Goal: Task Accomplishment & Management: Use online tool/utility

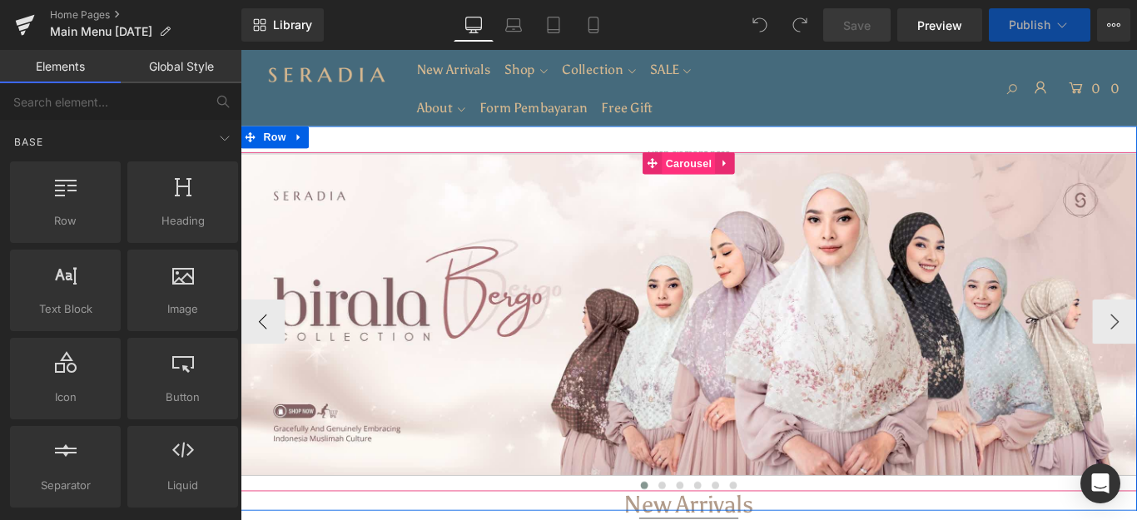
click at [748, 176] on span "Carousel" at bounding box center [744, 177] width 60 height 25
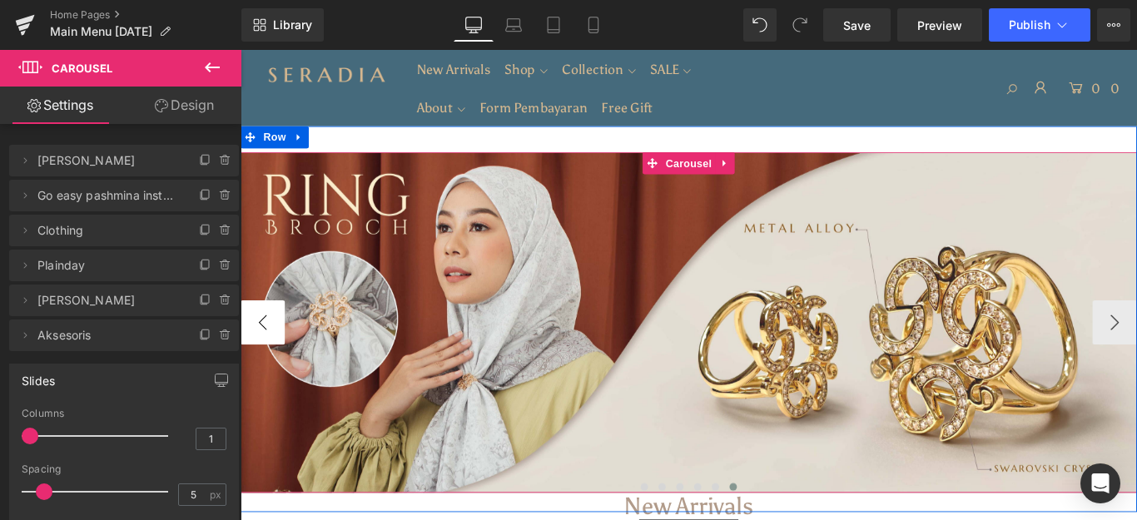
click at [252, 364] on button "‹" at bounding box center [265, 356] width 50 height 50
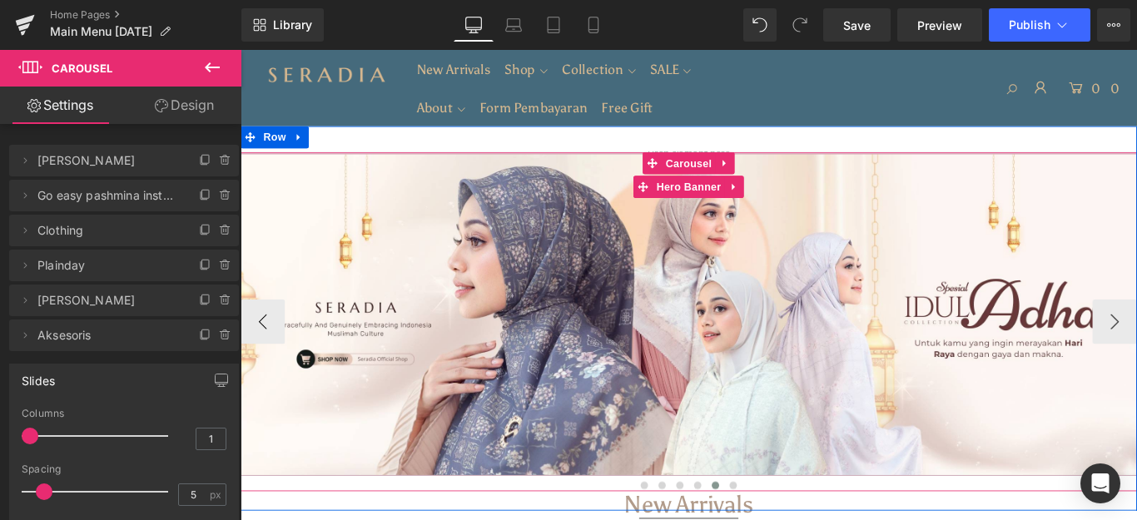
click at [715, 258] on div at bounding box center [743, 347] width 1007 height 362
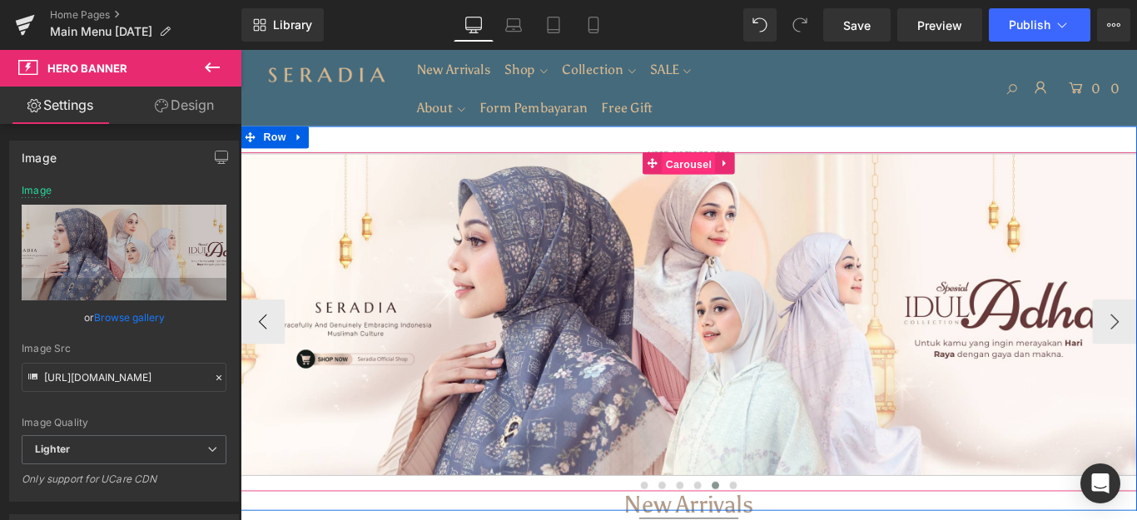
click at [750, 176] on span "Carousel" at bounding box center [744, 178] width 60 height 25
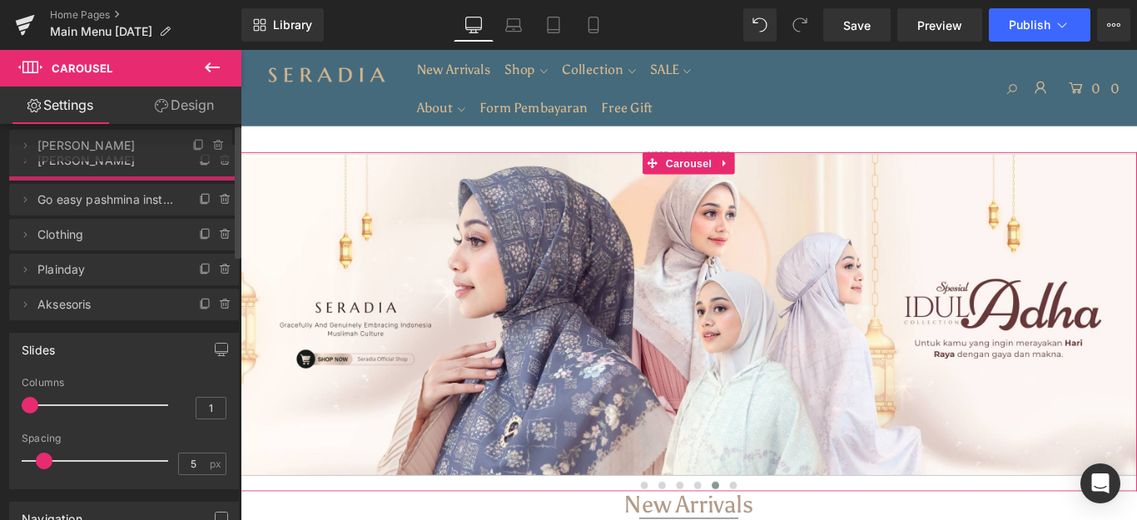
drag, startPoint x: 124, startPoint y: 298, endPoint x: 159, endPoint y: 143, distance: 158.7
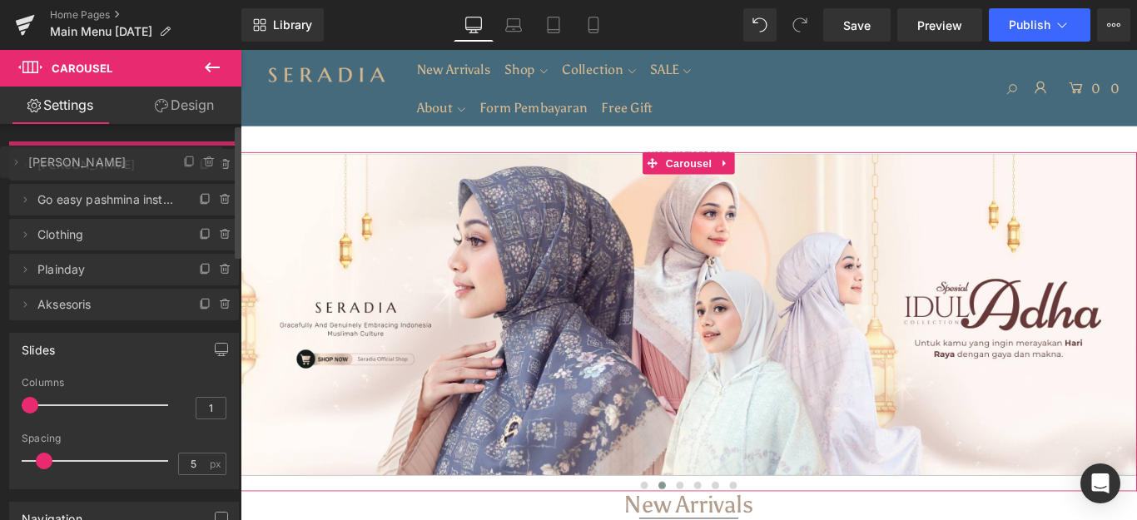
drag, startPoint x: 108, startPoint y: 201, endPoint x: 109, endPoint y: 167, distance: 33.3
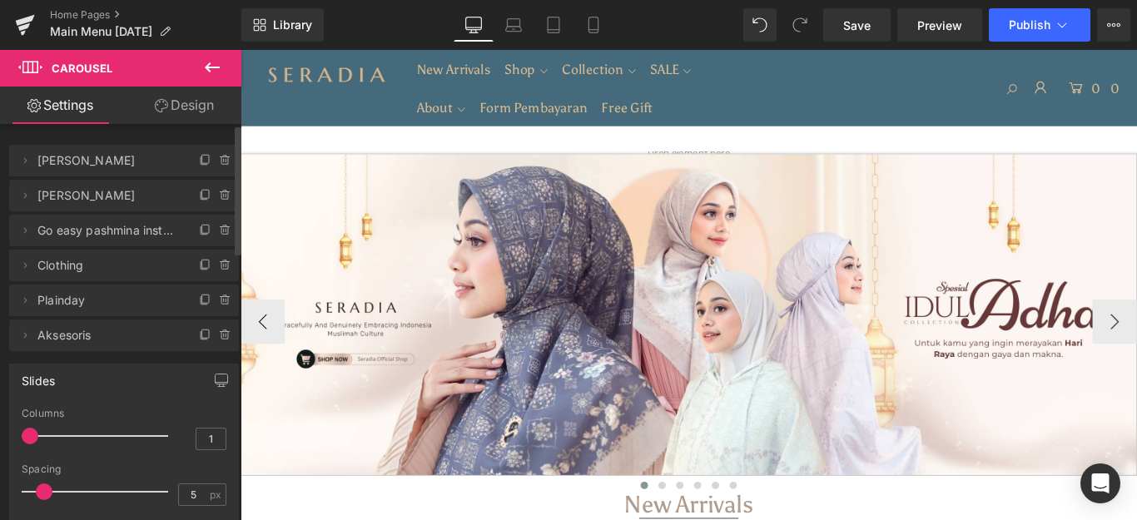
click at [643, 370] on div at bounding box center [743, 347] width 1007 height 362
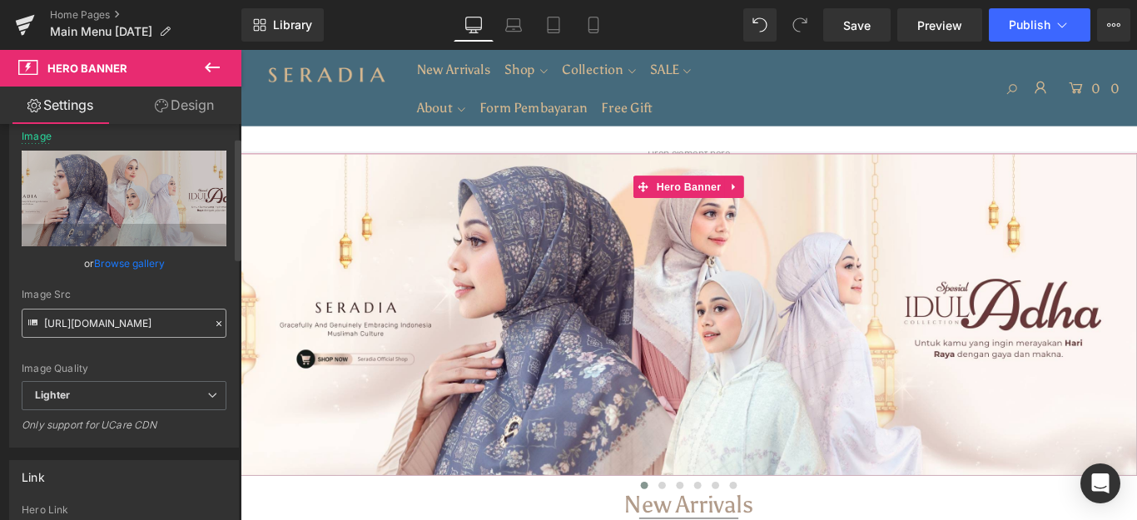
scroll to position [83, 0]
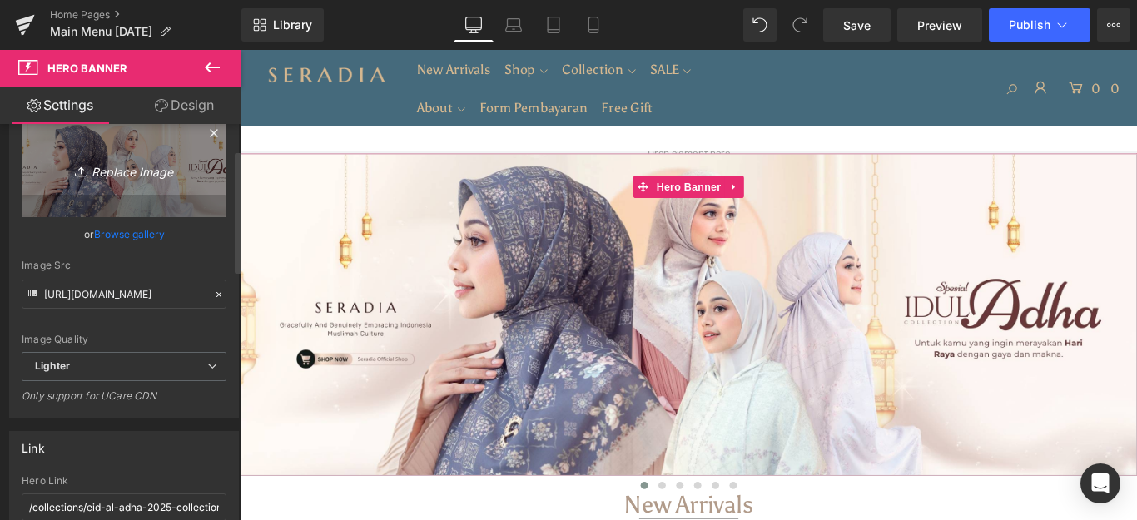
click at [139, 165] on icon "Replace Image" at bounding box center [123, 169] width 133 height 21
type input "C:\fakepath\Ads Banner Website.jpg"
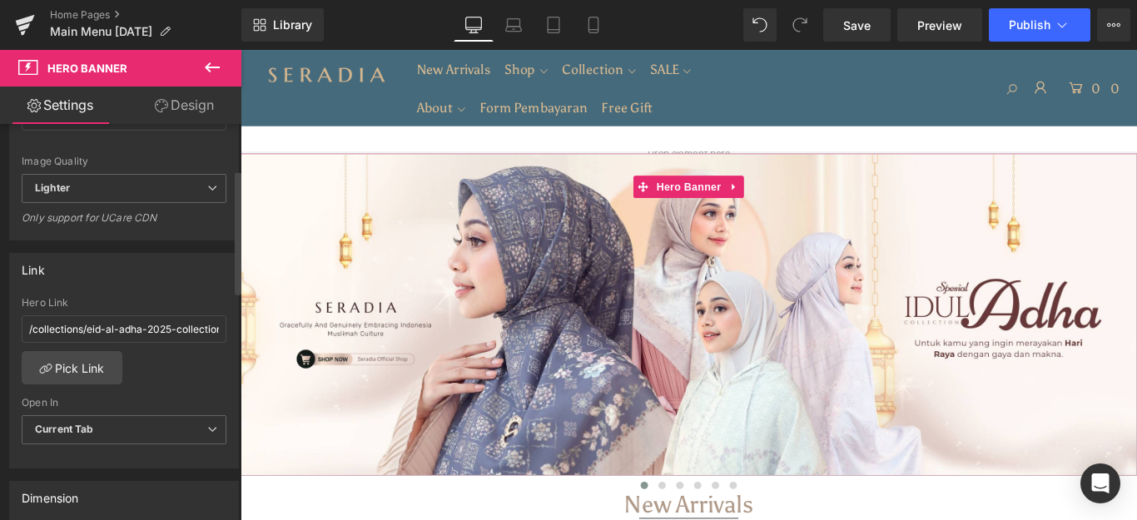
scroll to position [250, 0]
click at [90, 356] on link "Pick Link" at bounding box center [72, 366] width 101 height 33
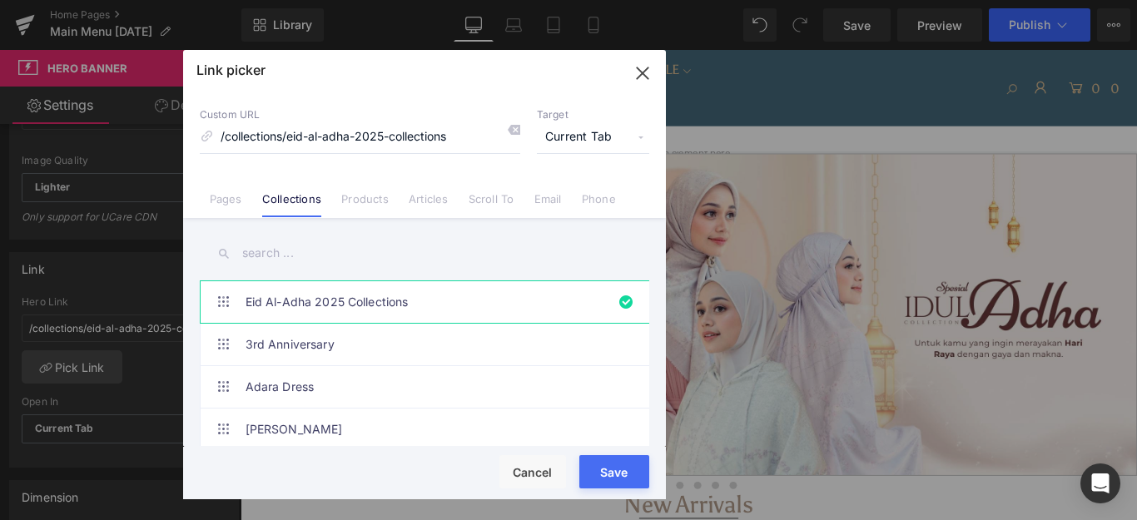
click at [337, 250] on input "text" at bounding box center [424, 253] width 449 height 37
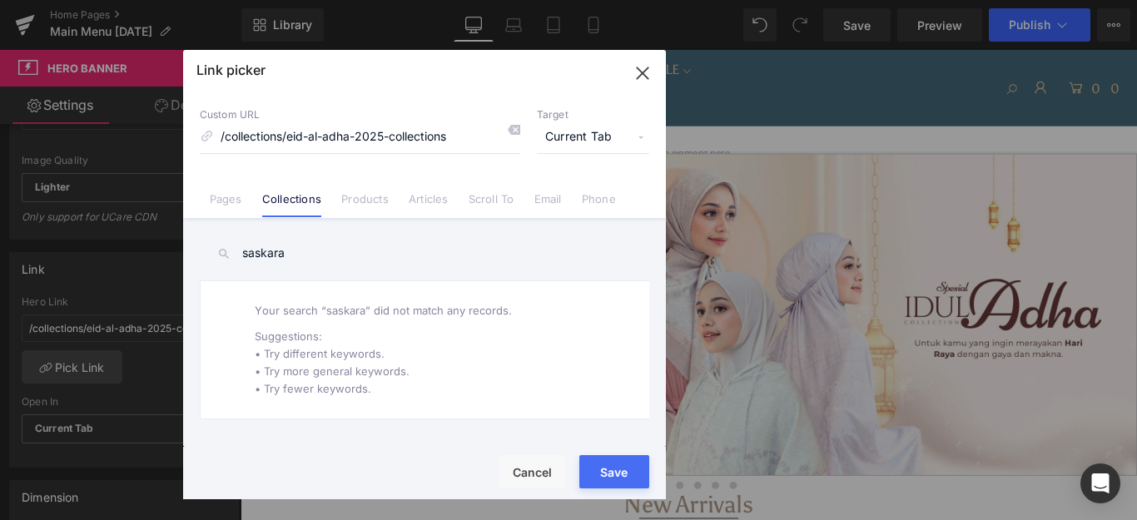
type input "saskara"
click at [372, 194] on link "Products" at bounding box center [364, 204] width 47 height 25
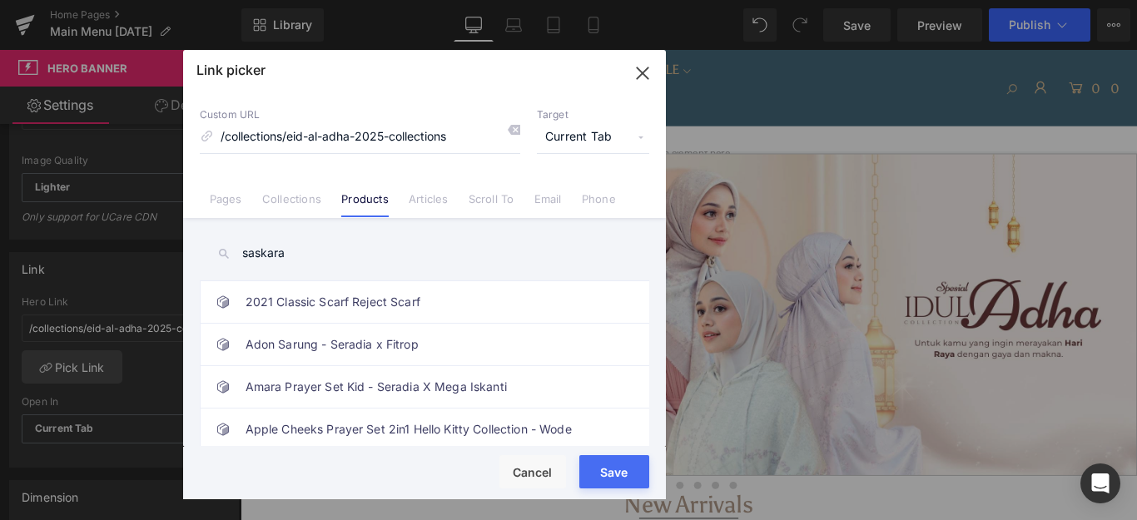
click at [404, 257] on input "saskara" at bounding box center [424, 253] width 449 height 37
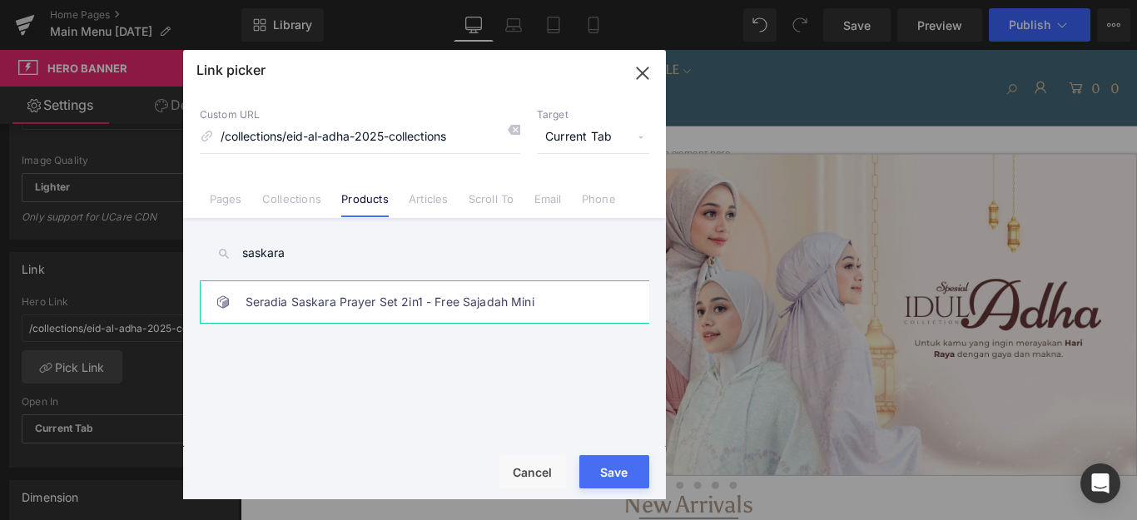
click at [444, 295] on link "Seradia Saskara Prayer Set 2in1 - Free Sajadah Mini" at bounding box center [428, 302] width 366 height 42
click at [607, 468] on button "Save" at bounding box center [614, 471] width 70 height 33
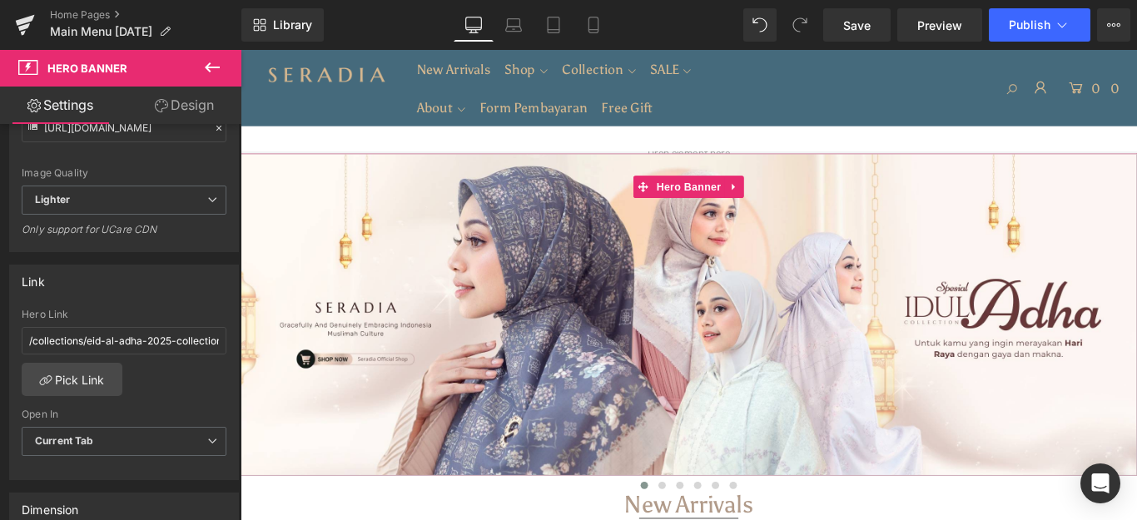
scroll to position [262, 0]
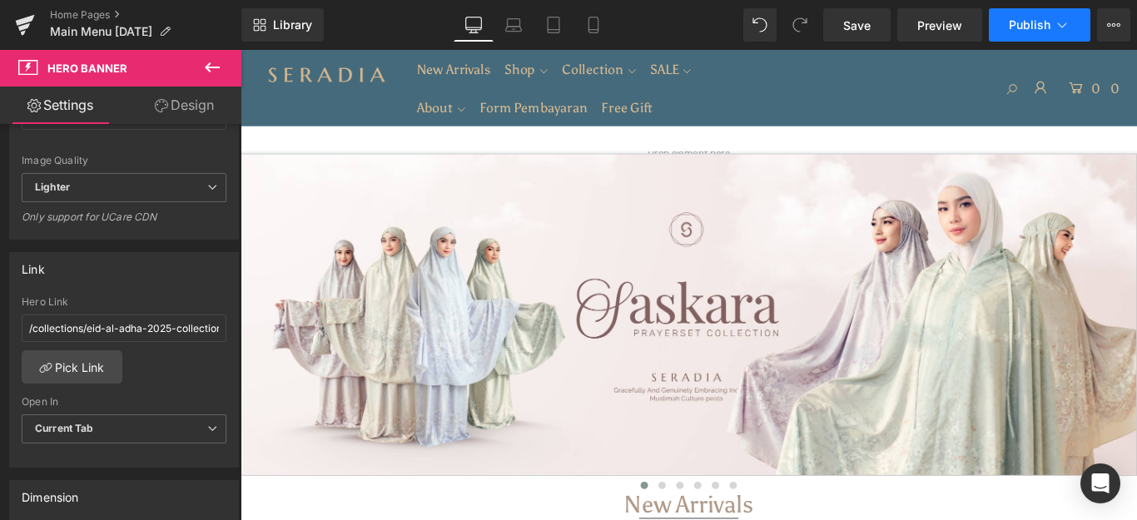
click at [1026, 36] on button "Publish" at bounding box center [1040, 24] width 102 height 33
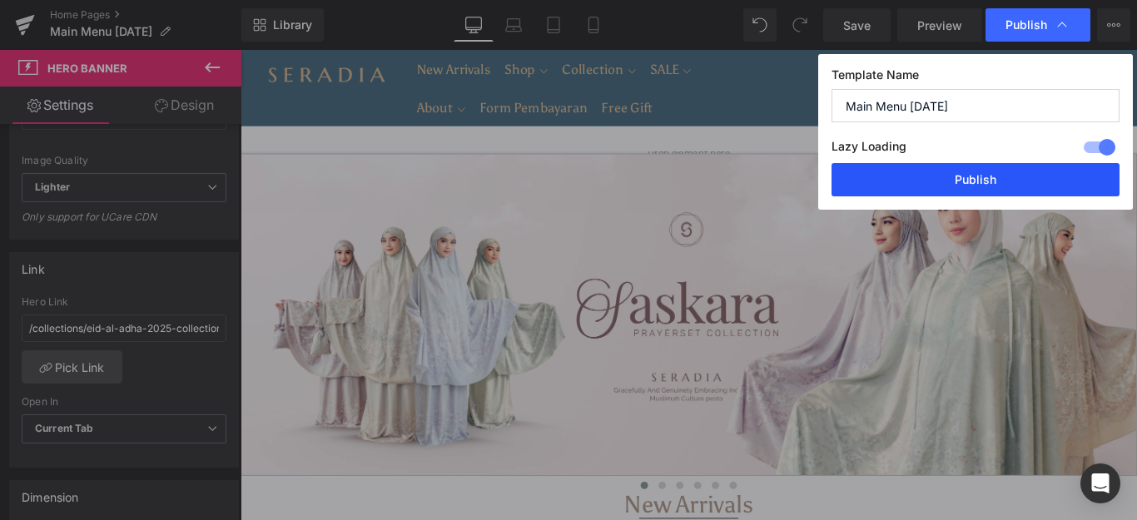
click at [1008, 168] on button "Publish" at bounding box center [975, 179] width 288 height 33
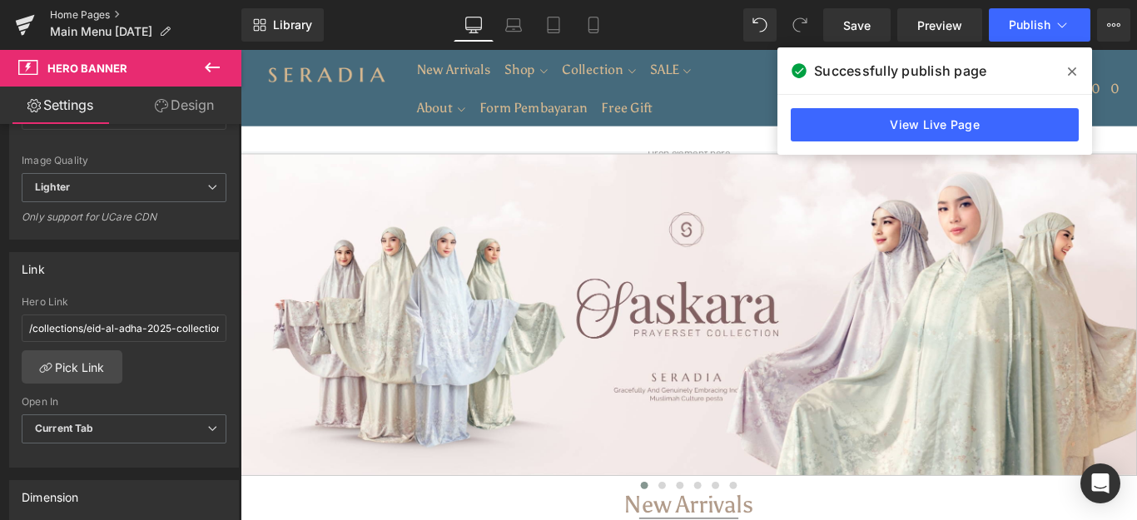
click at [69, 13] on link "Home Pages" at bounding box center [145, 14] width 191 height 13
